Goal: Information Seeking & Learning: Learn about a topic

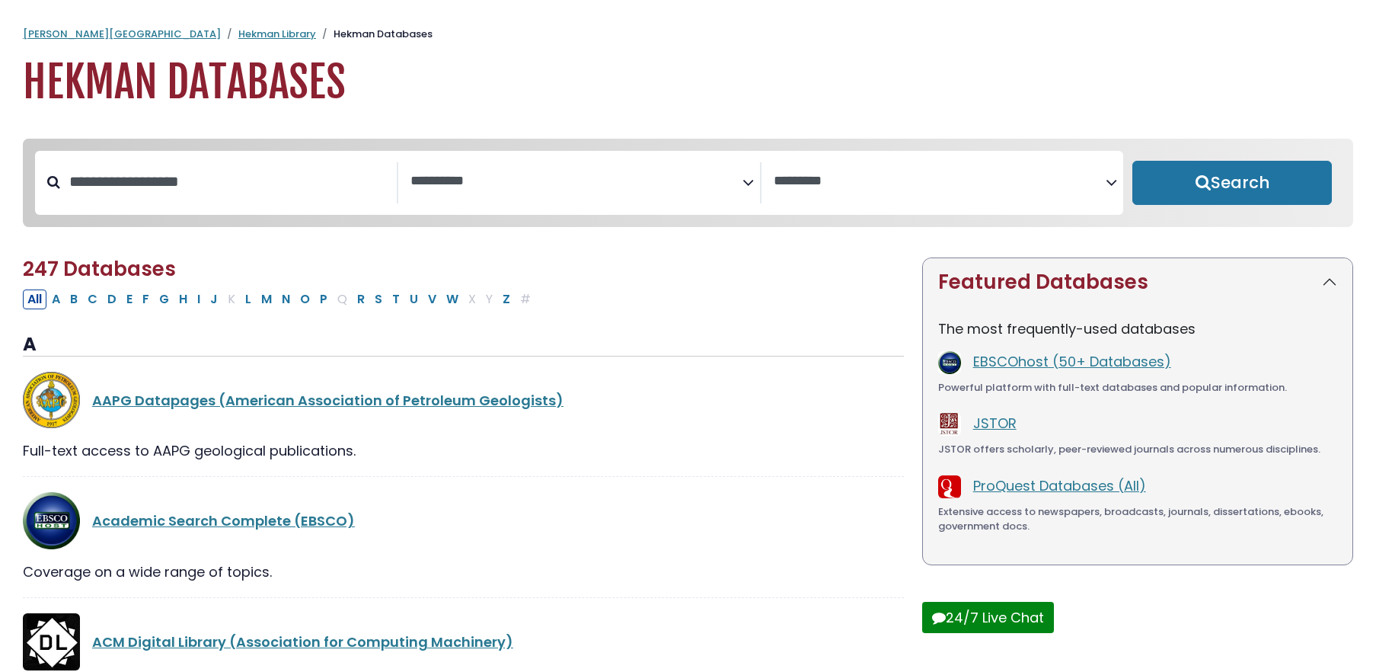
select select "Database Subject Filter"
select select "Database Vendors Filter"
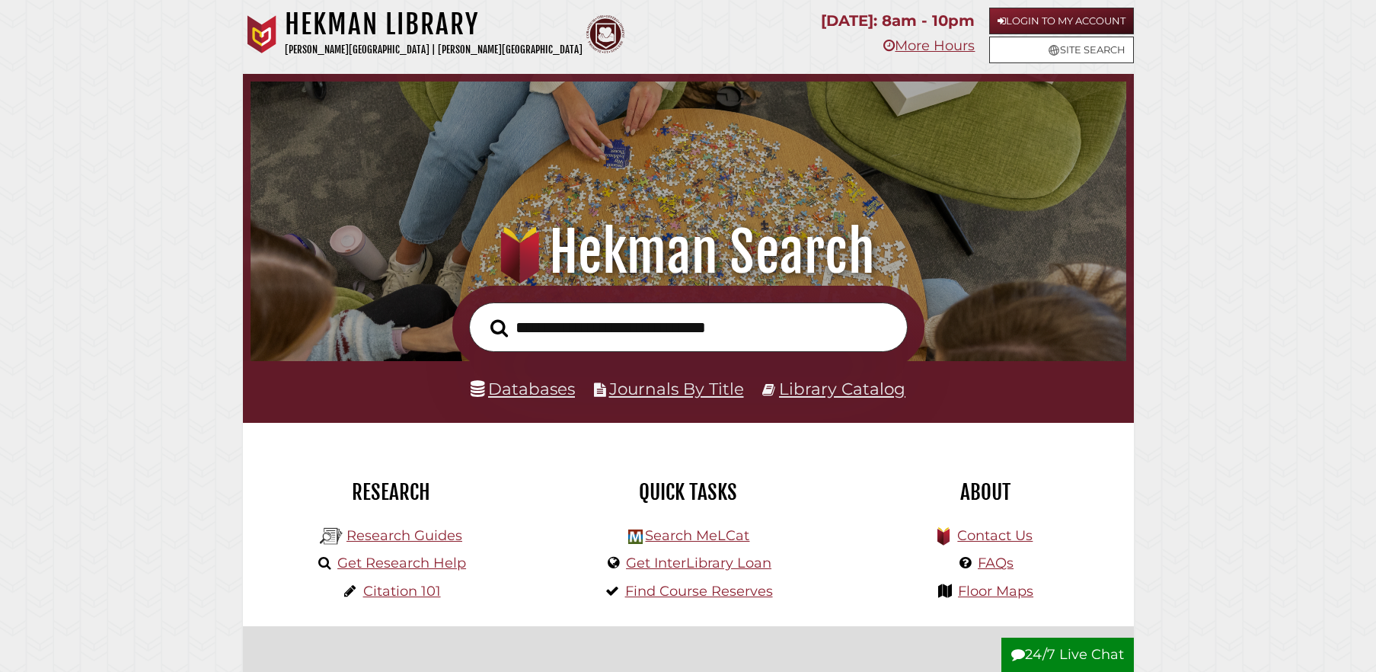
scroll to position [289, 868]
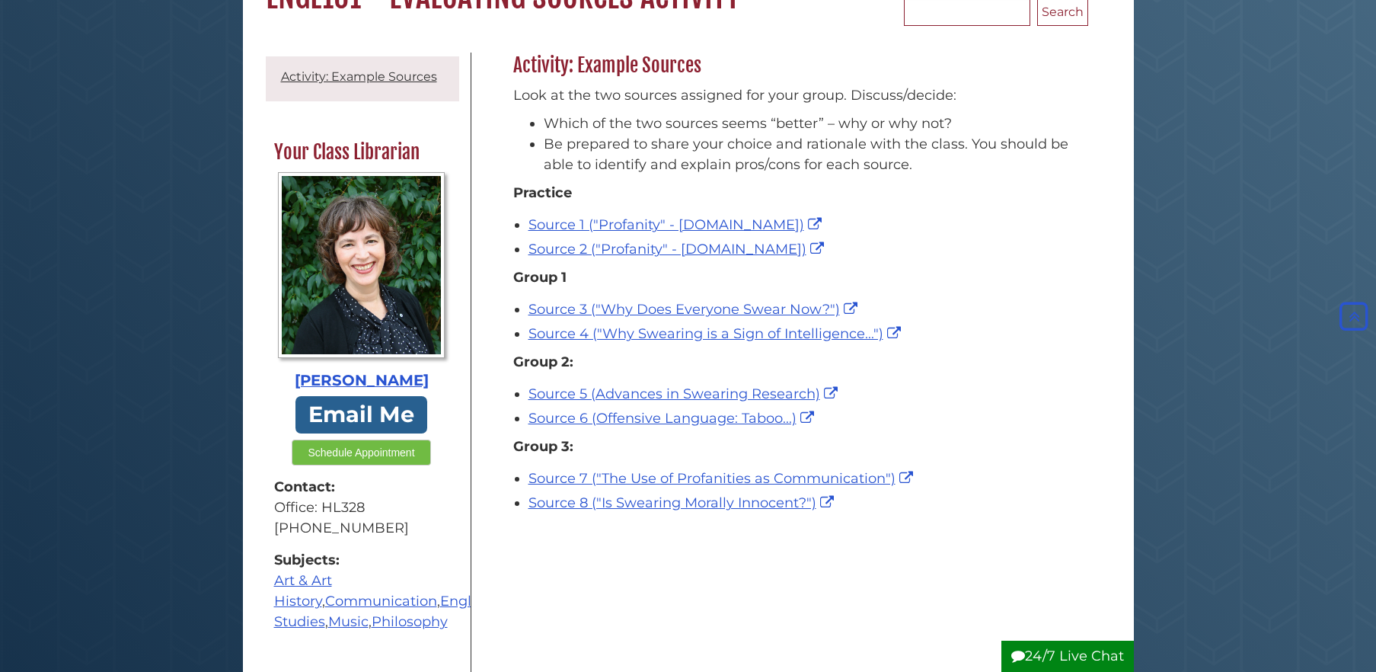
scroll to position [164, 0]
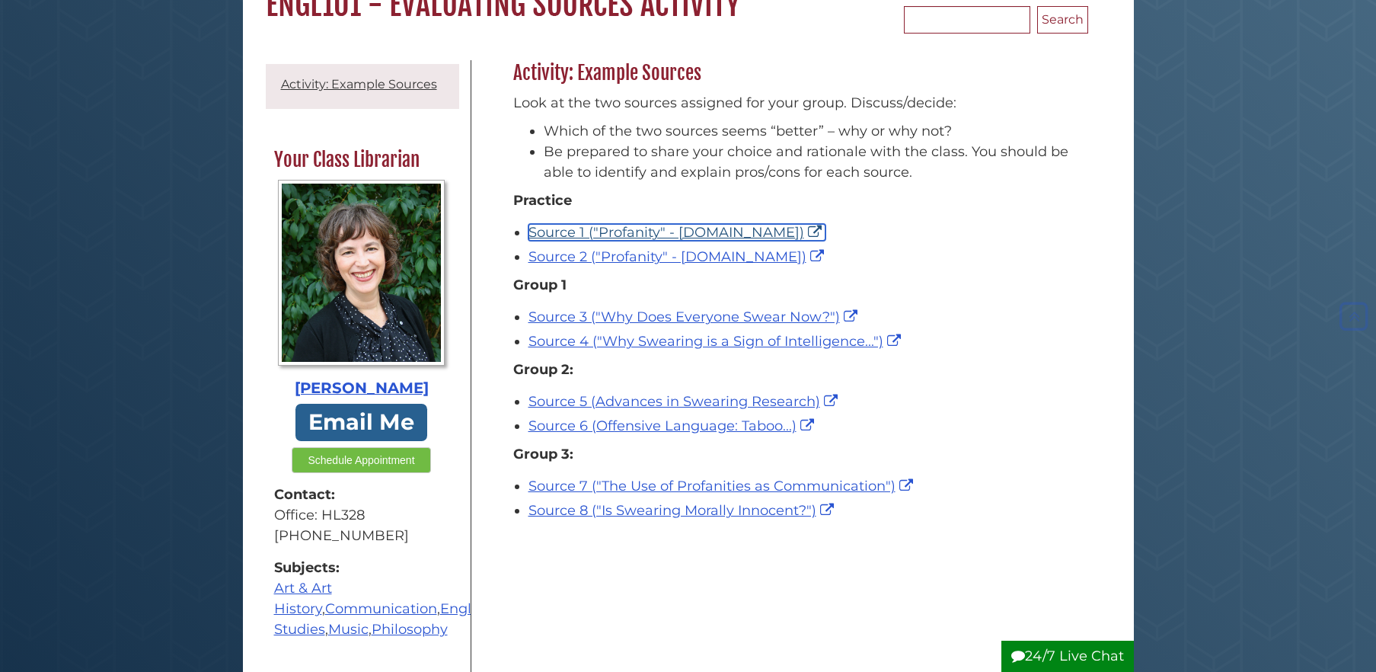
click at [661, 227] on link "Source 1 ("Profanity" - Britannica.com)" at bounding box center [677, 232] width 297 height 17
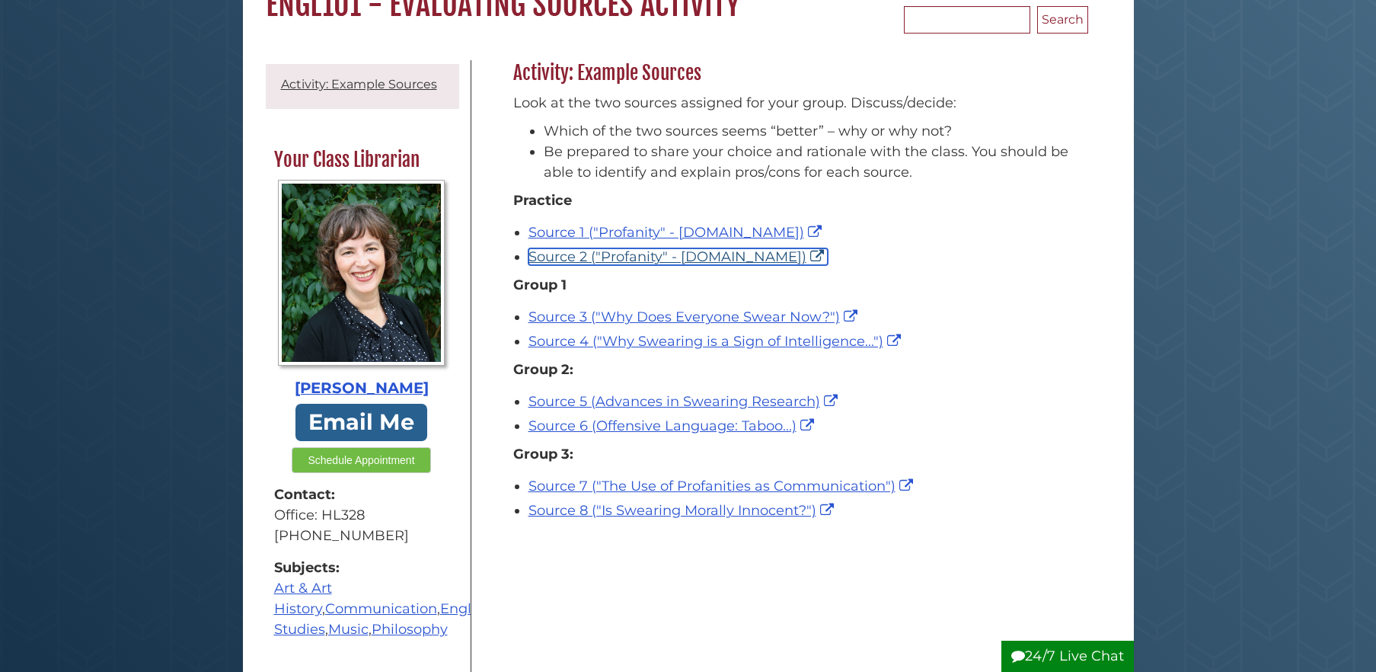
click at [715, 262] on link "Source 2 ("Profanity" - Wikipedia.org)" at bounding box center [678, 256] width 299 height 17
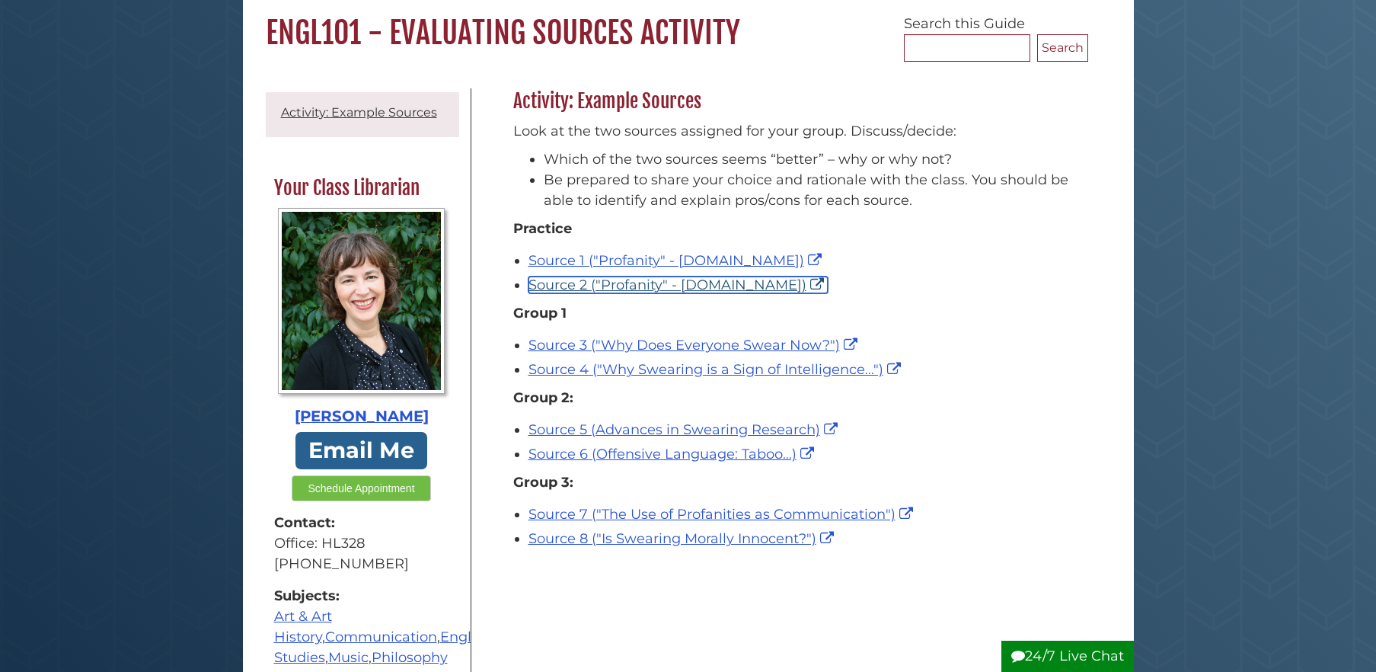
scroll to position [141, 0]
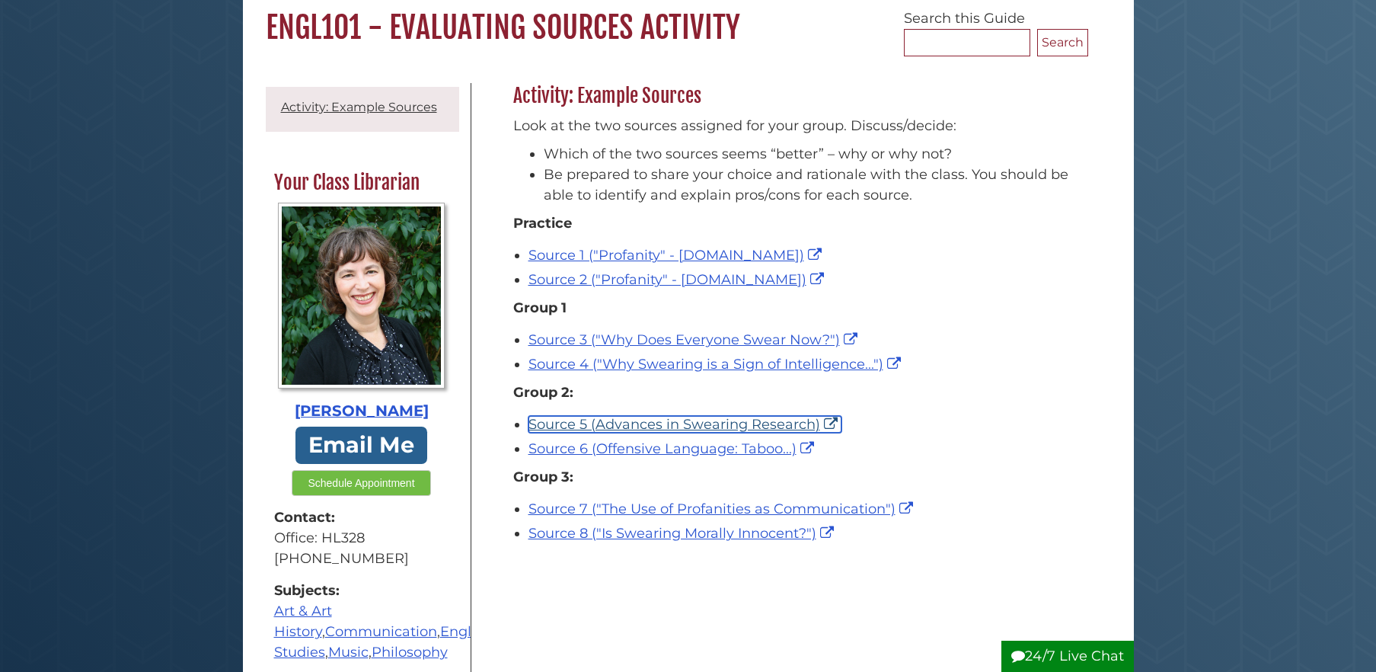
click at [666, 426] on link "Source 5 (Advances in Swearing Research)" at bounding box center [685, 424] width 313 height 17
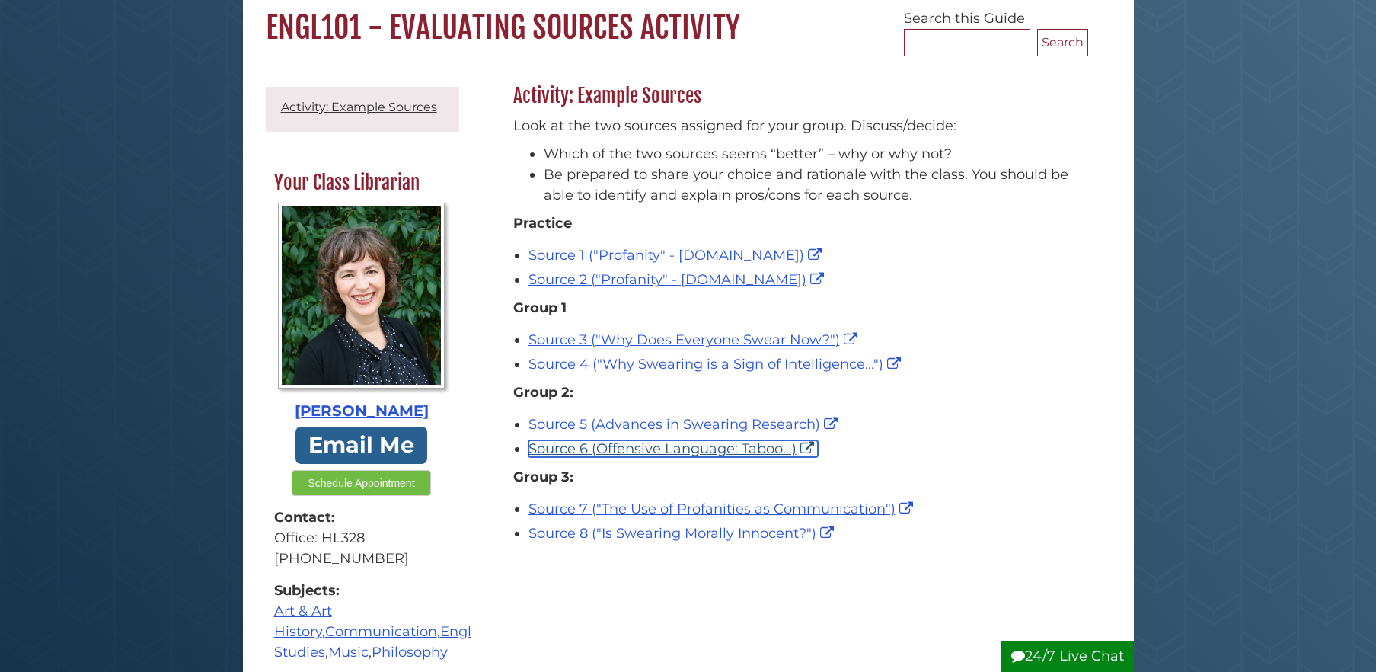
click at [666, 445] on link "Source 6 (Offensive Language: Taboo...)" at bounding box center [673, 448] width 289 height 17
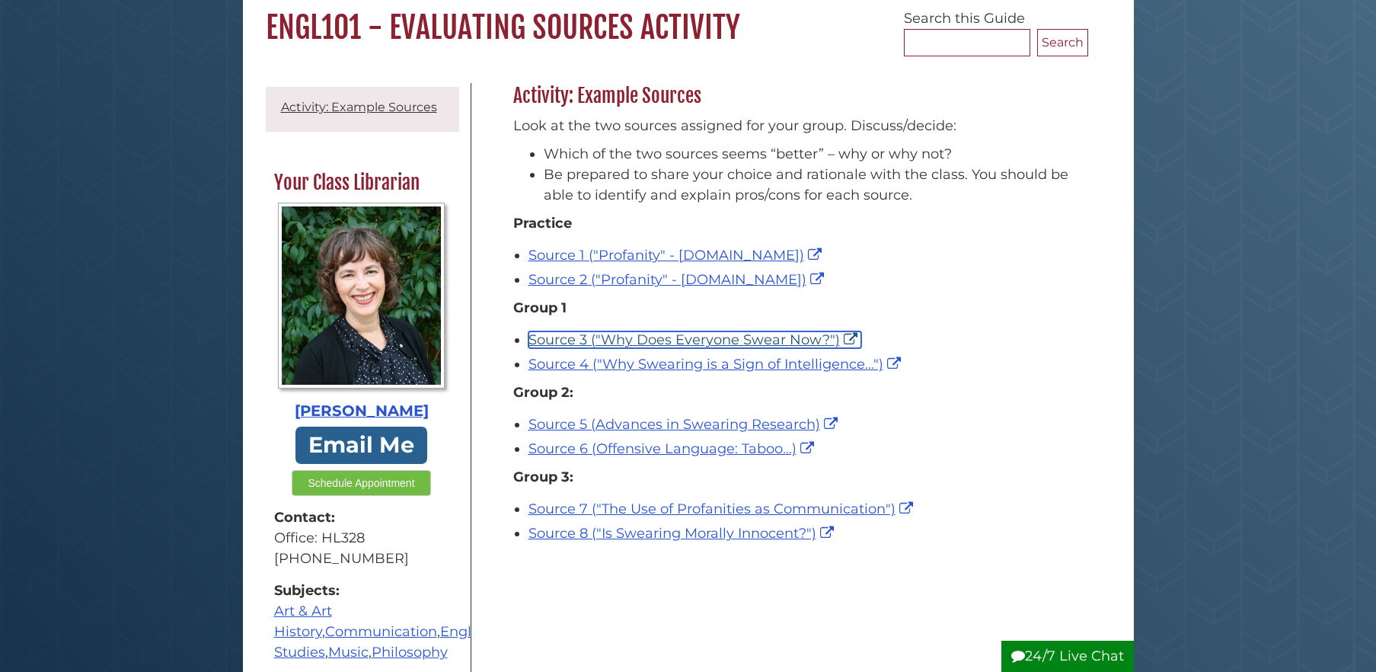
click at [605, 337] on link "Source 3 ("Why Does Everyone Swear Now?")" at bounding box center [695, 339] width 333 height 17
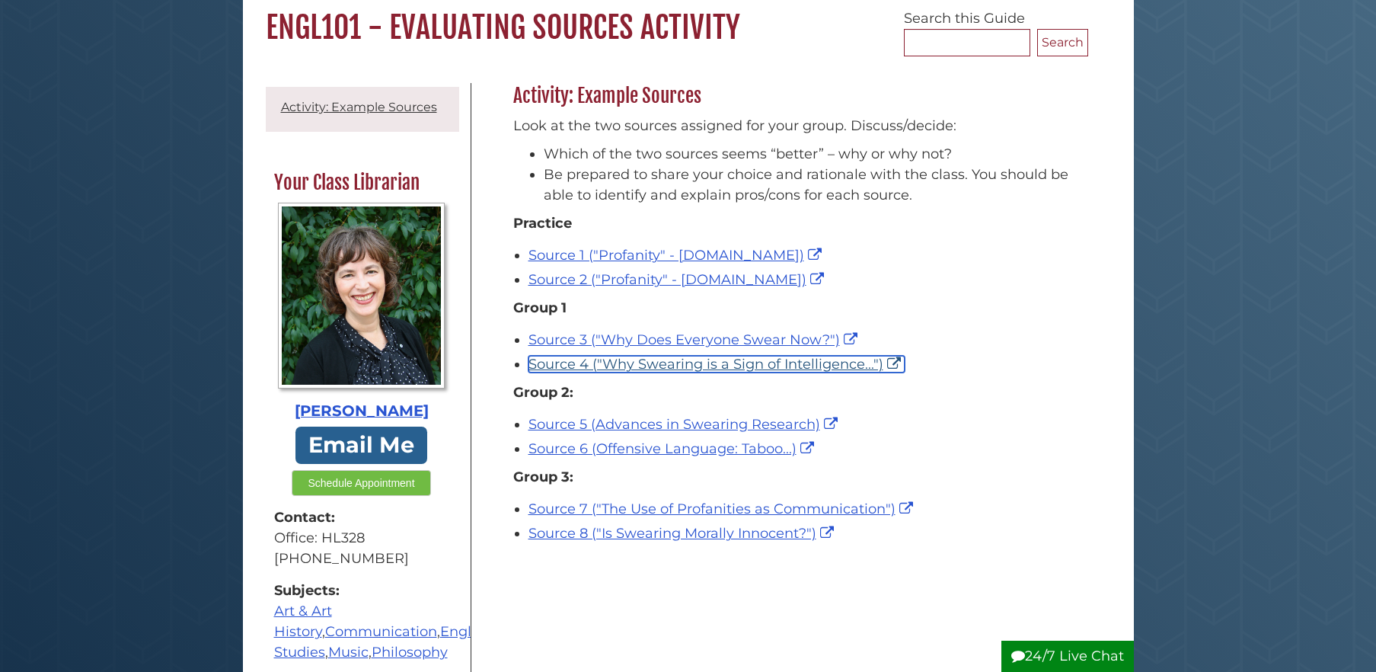
click at [728, 368] on link "Source 4 ("Why Swearing is a Sign of Intelligence...")" at bounding box center [717, 364] width 376 height 17
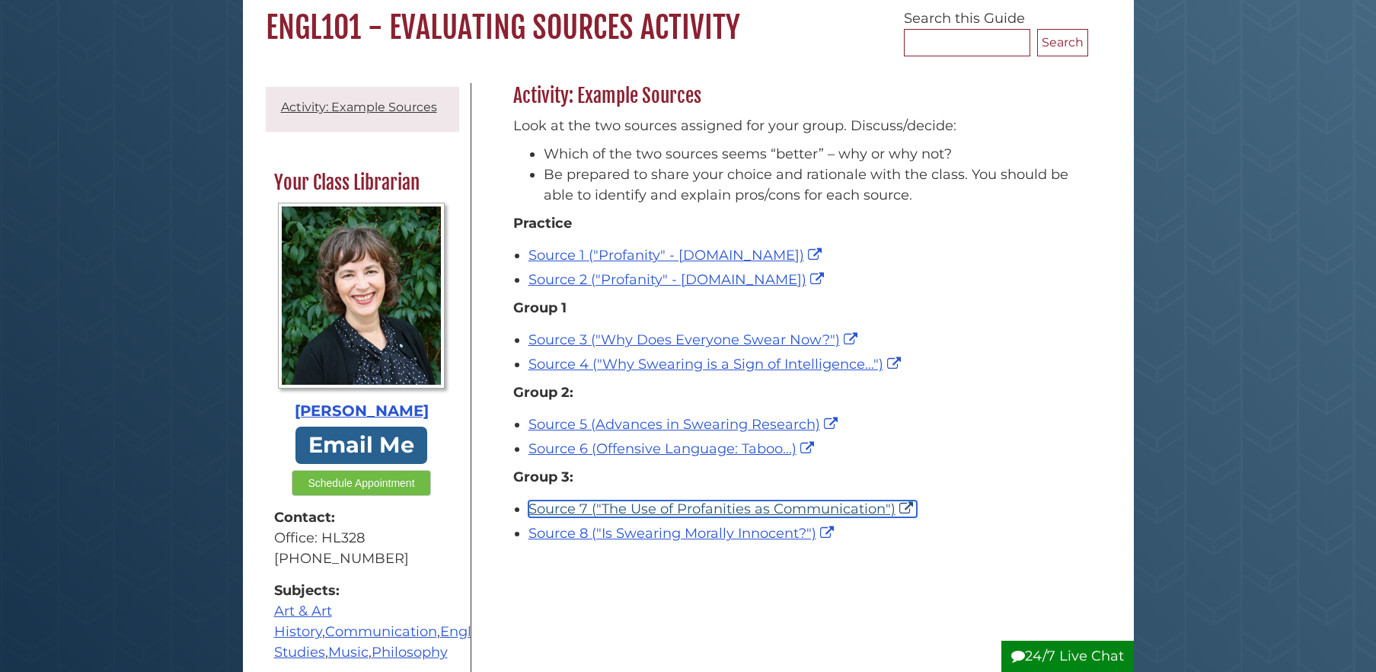
click at [737, 510] on link "Source 7 ("The Use of Profanities as Communication")" at bounding box center [723, 508] width 388 height 17
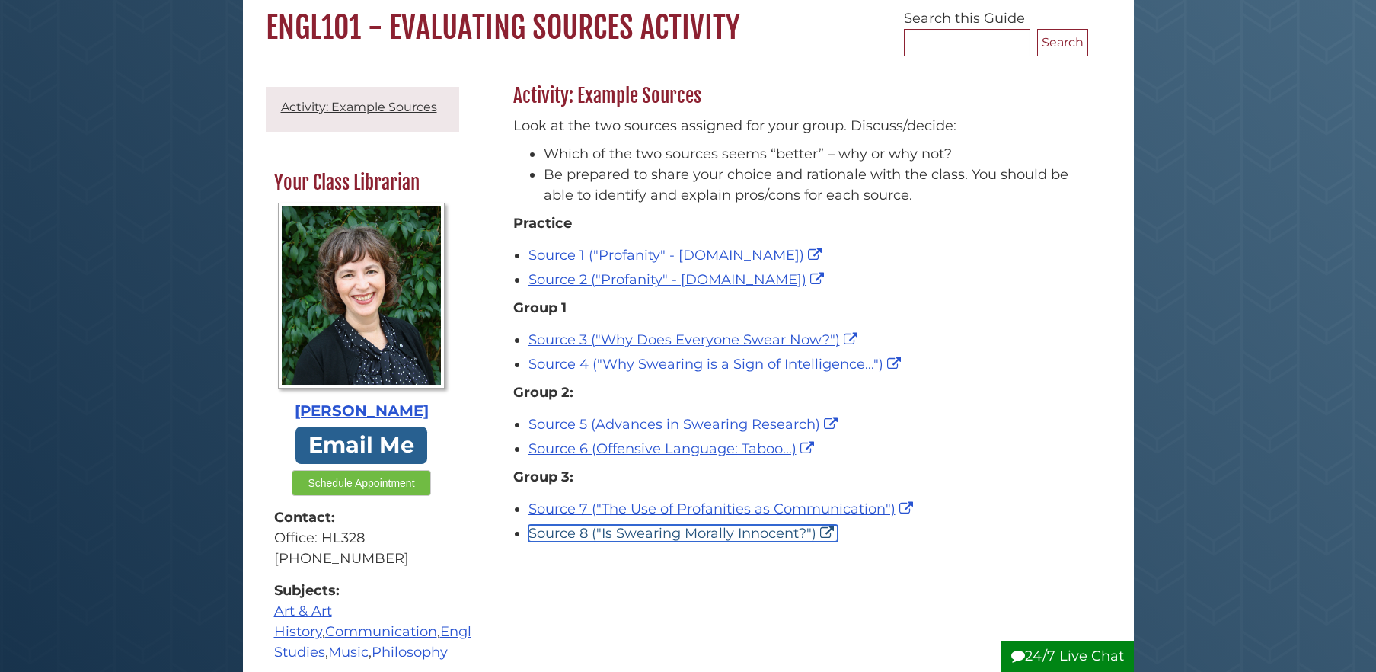
click at [746, 526] on link "Source 8 ("Is Swearing Morally Innocent?")" at bounding box center [683, 533] width 309 height 17
